Goal: Find specific page/section: Find specific page/section

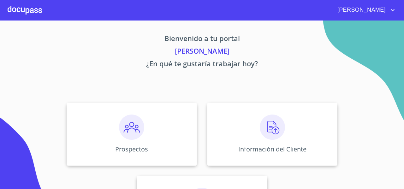
click at [231, 99] on div "Prospectos Información del Cliente Asignación de Ventas" at bounding box center [201, 170] width 391 height 146
click at [211, 111] on div "Información del Cliente" at bounding box center [272, 133] width 130 height 63
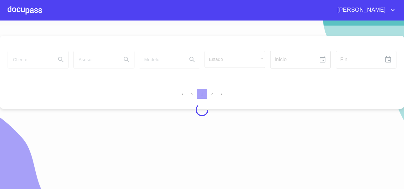
click at [31, 59] on div at bounding box center [202, 110] width 404 height 168
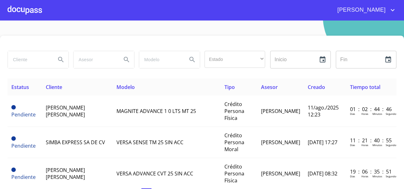
click at [31, 59] on input "search" at bounding box center [29, 59] width 43 height 17
type input "[PERSON_NAME]"
click at [57, 57] on icon "Search" at bounding box center [61, 60] width 8 height 8
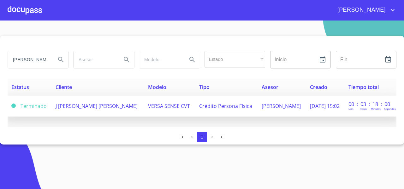
click at [75, 107] on span "J [PERSON_NAME] [PERSON_NAME]" at bounding box center [96, 105] width 82 height 7
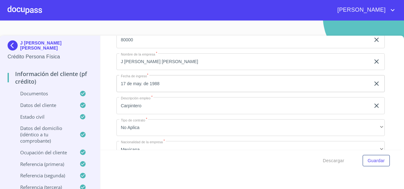
scroll to position [2319, 0]
